Goal: Information Seeking & Learning: Learn about a topic

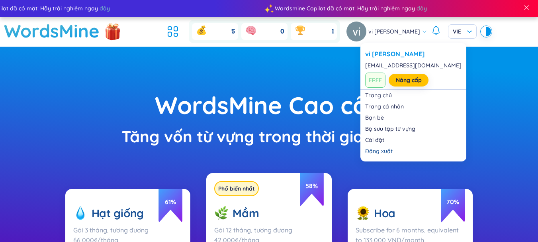
click at [366, 33] on img at bounding box center [356, 31] width 20 height 20
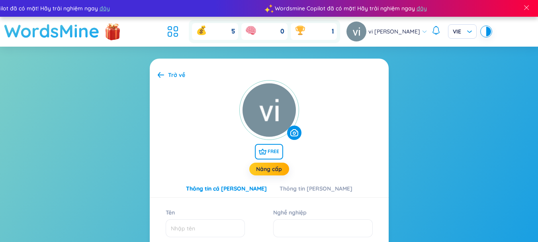
click at [63, 29] on h1 "WordsMine" at bounding box center [52, 31] width 96 height 28
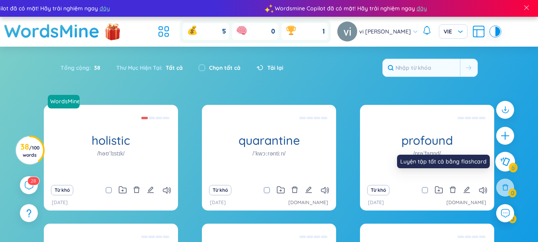
click at [502, 163] on icon at bounding box center [505, 161] width 10 height 9
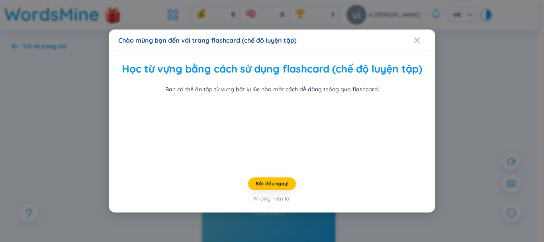
click at [457, 74] on div "Chào mừng bạn đến với trang flashcard (chế độ luyện tập) Học từ vựng bằng cách …" at bounding box center [272, 121] width 544 height 242
